Goal: Information Seeking & Learning: Find specific fact

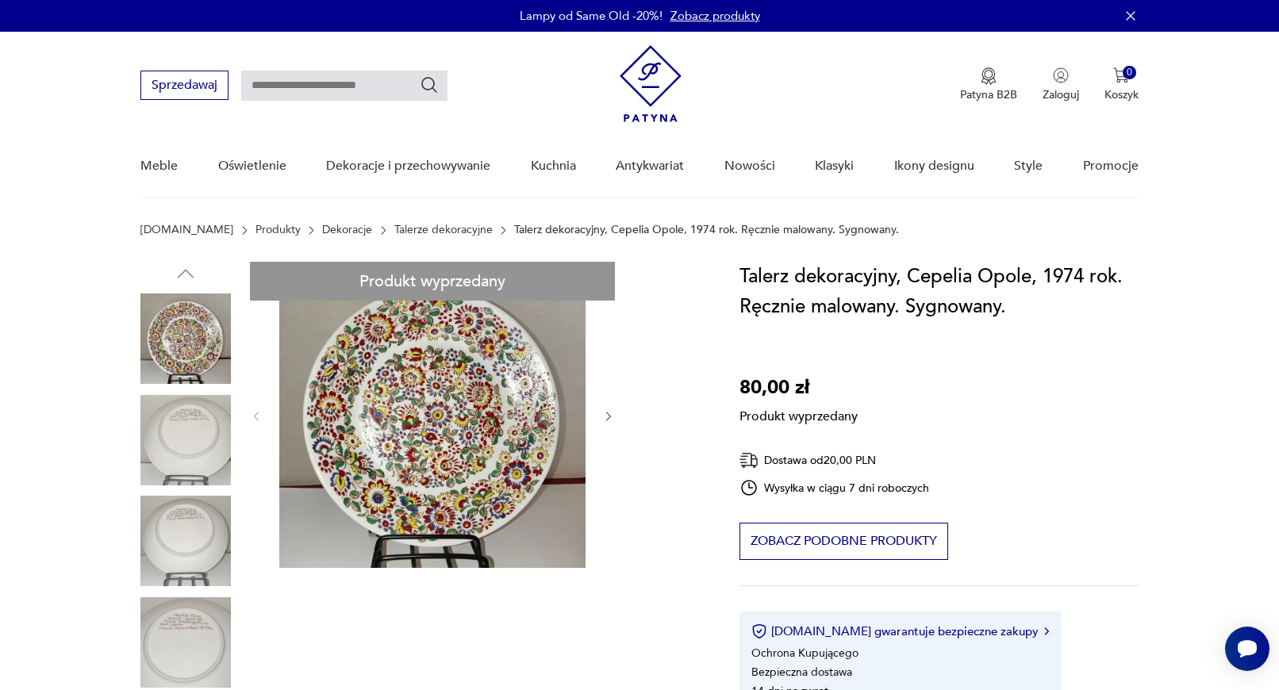
click at [309, 89] on input "text" at bounding box center [344, 86] width 206 height 30
type input "*******"
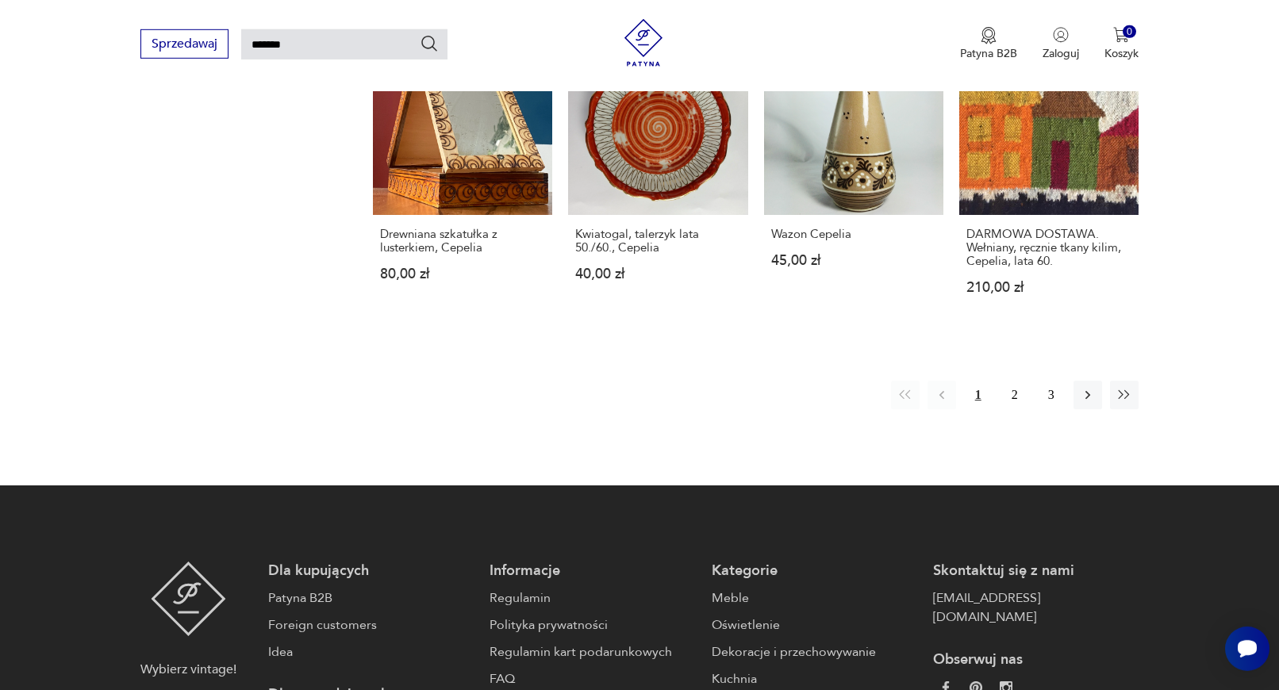
scroll to position [1375, 0]
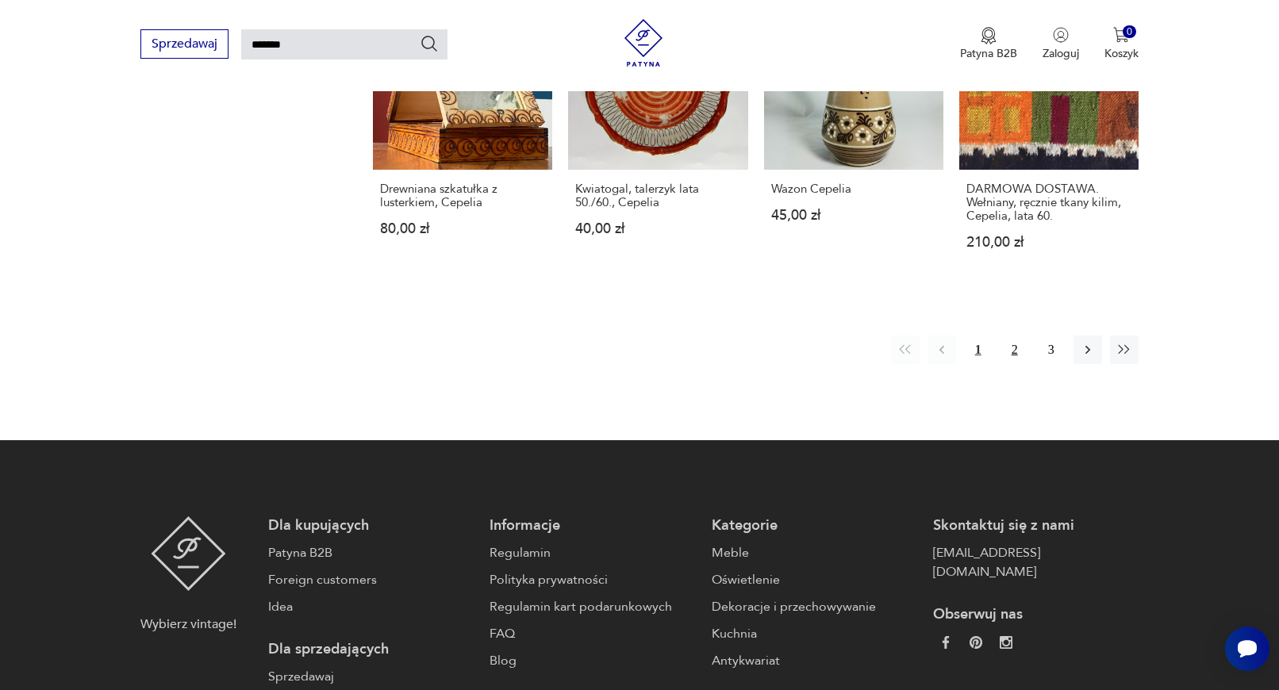
click at [1015, 340] on button "2" at bounding box center [1014, 350] width 29 height 29
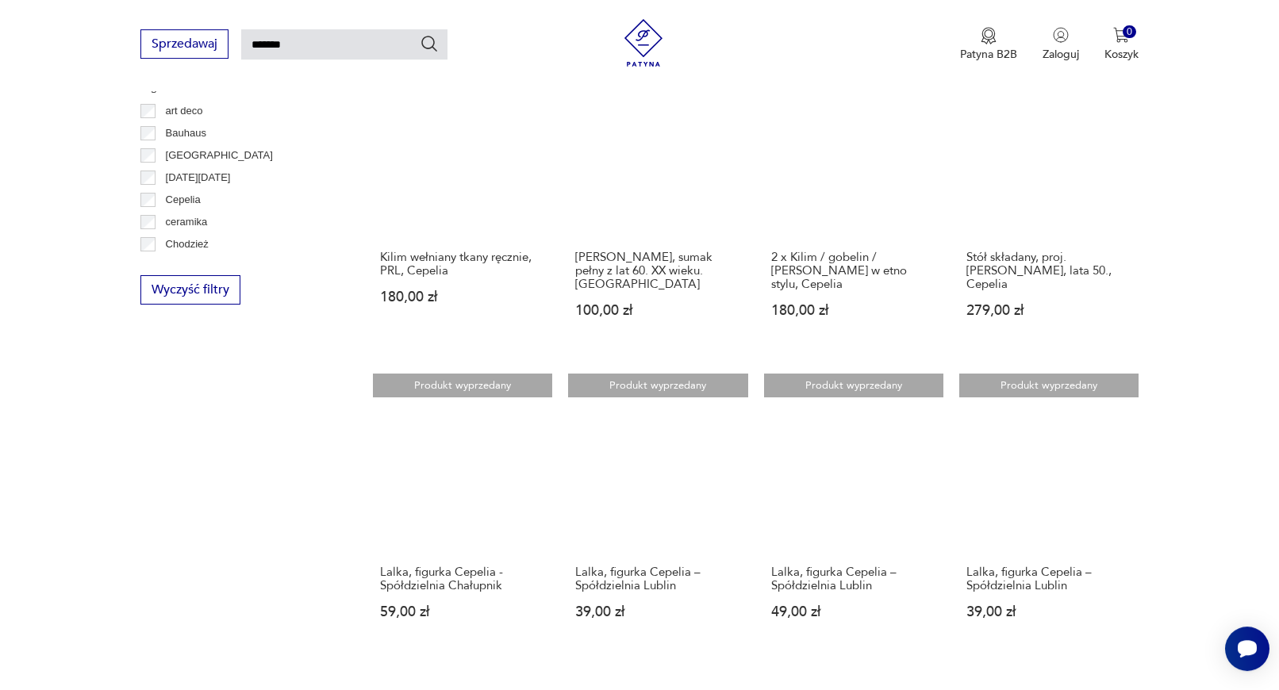
scroll to position [1028, 0]
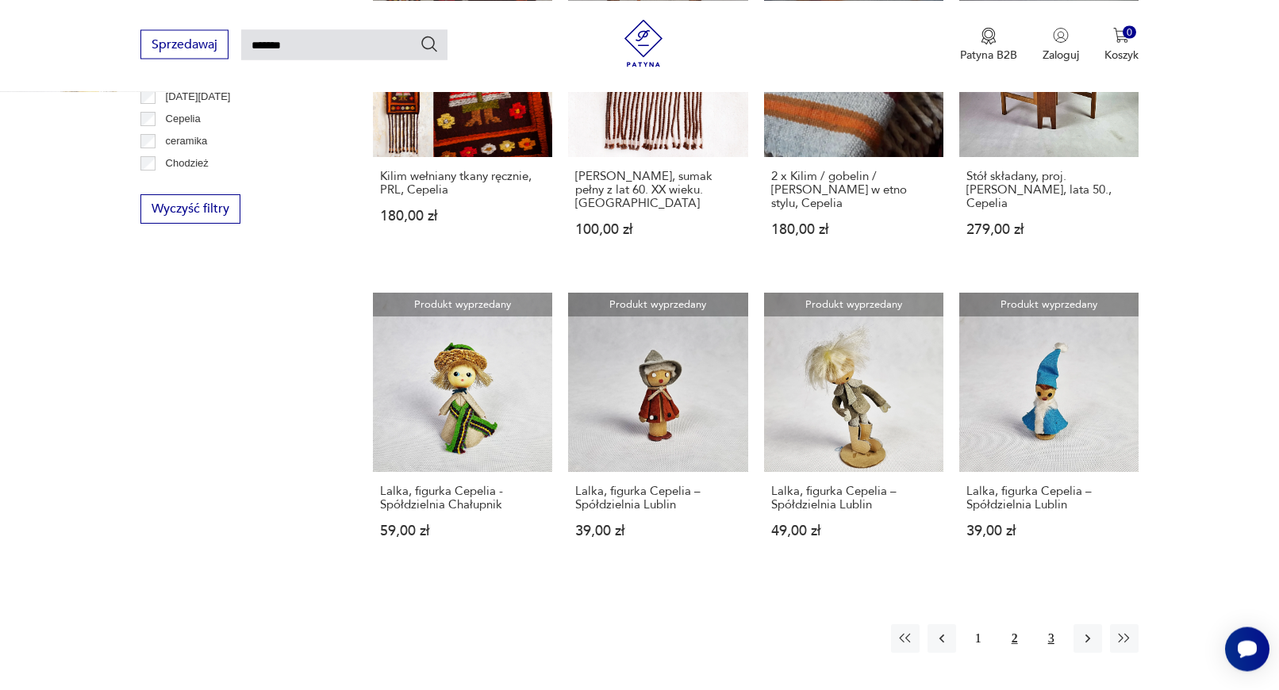
click at [1057, 624] on button "3" at bounding box center [1051, 638] width 29 height 29
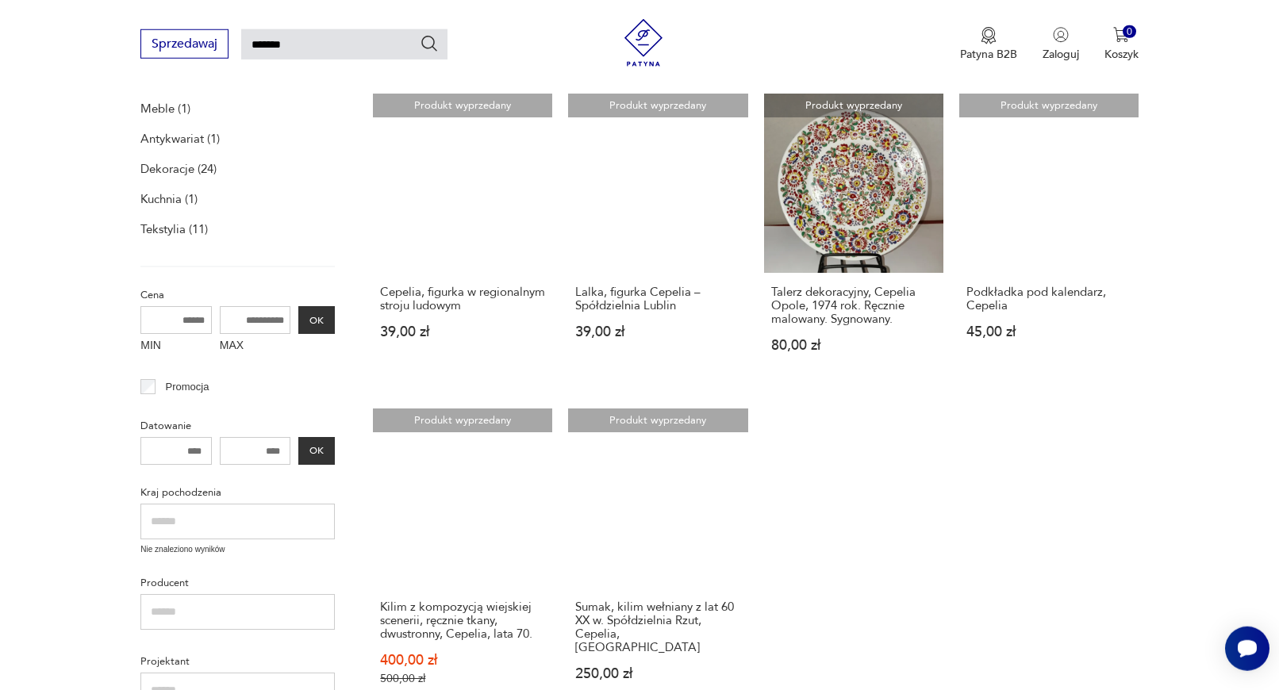
scroll to position [218, 0]
